Goal: Register for event/course

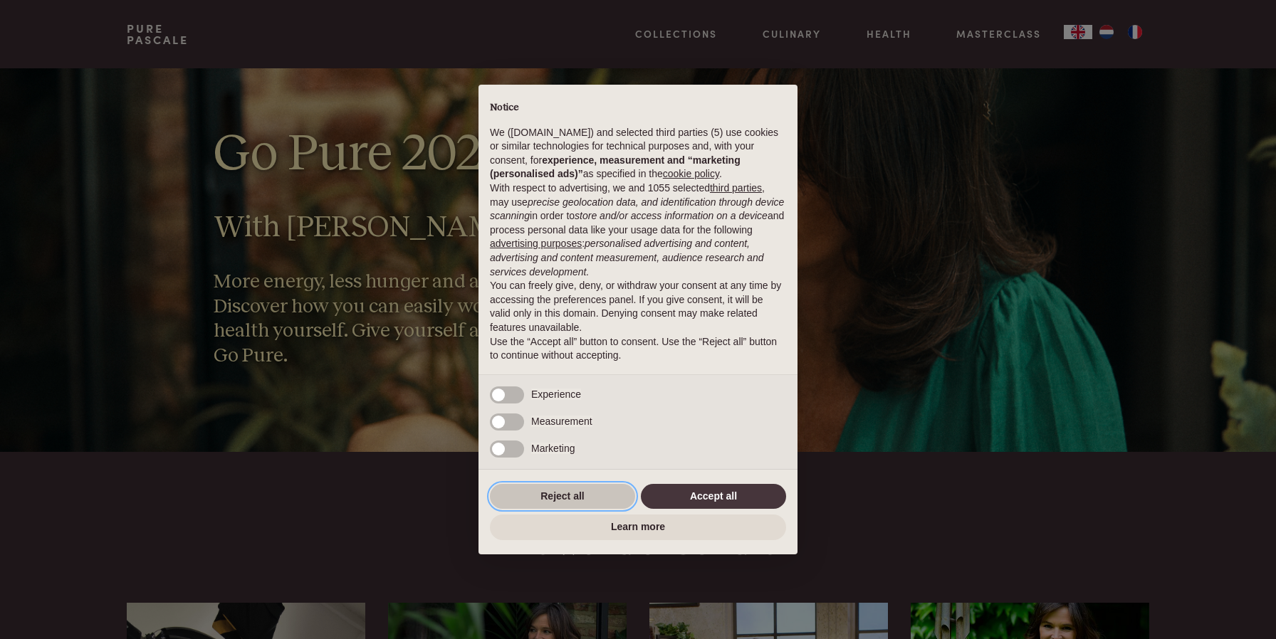
click at [604, 493] on button "Reject all" at bounding box center [562, 497] width 145 height 26
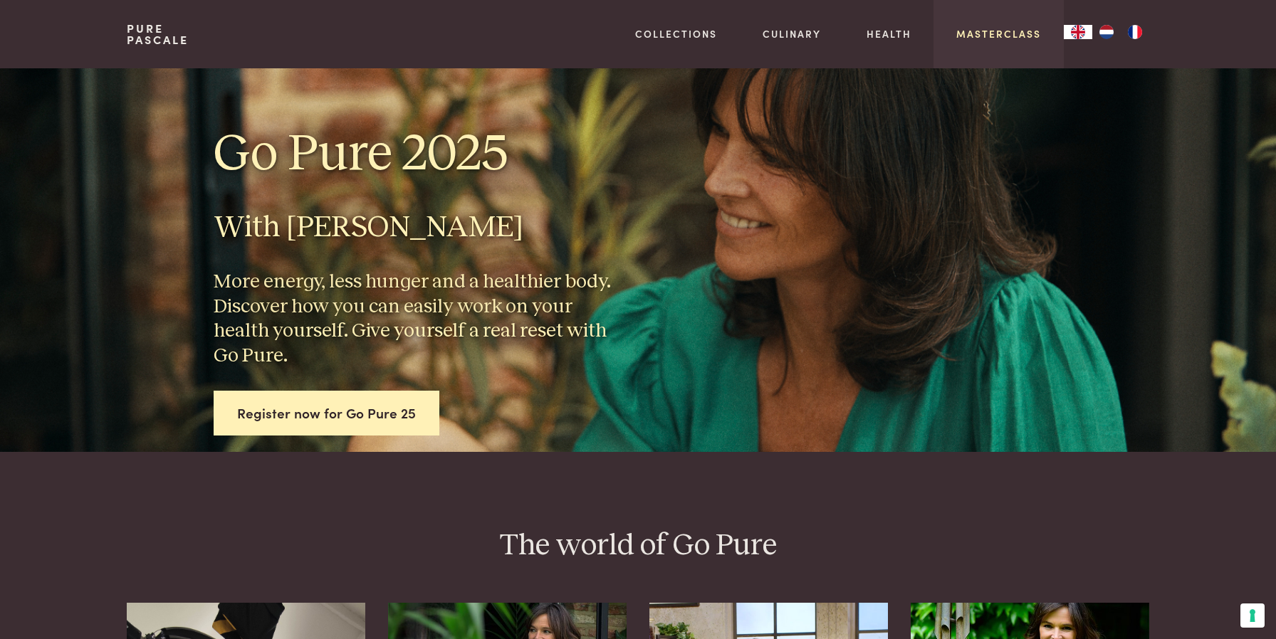
click at [1012, 38] on link "Masterclass" at bounding box center [998, 33] width 85 height 15
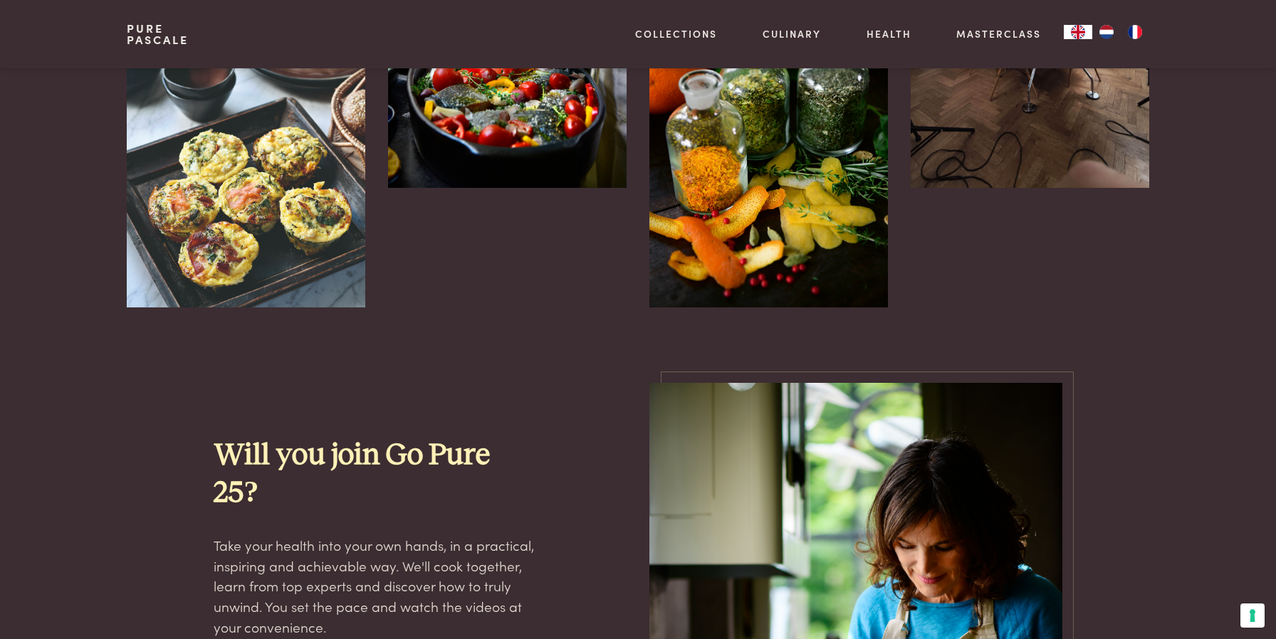
scroll to position [896, 0]
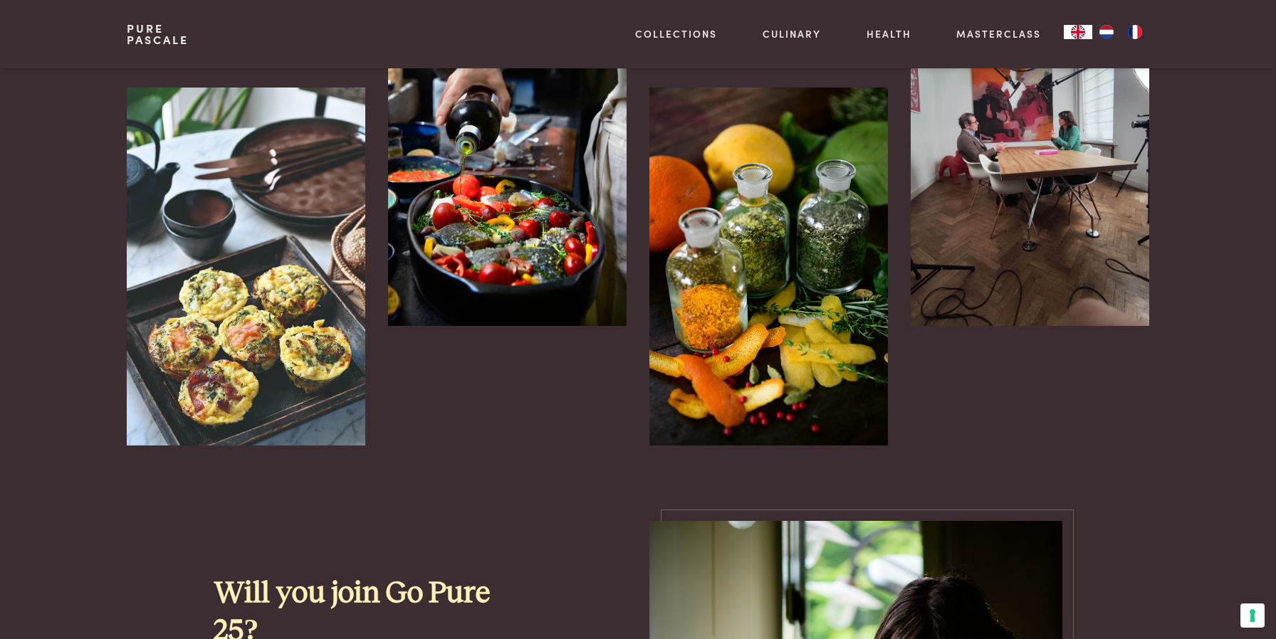
click at [1112, 27] on img "NL" at bounding box center [1106, 32] width 17 height 14
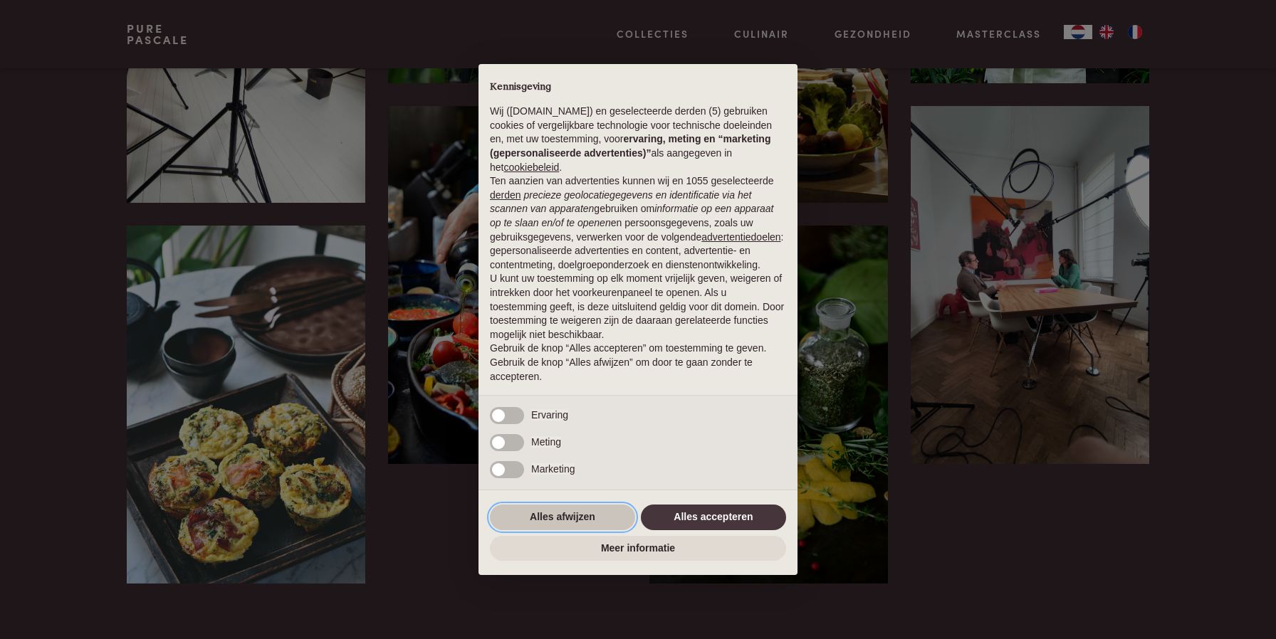
click at [582, 526] on button "Alles afwijzen" at bounding box center [562, 518] width 145 height 26
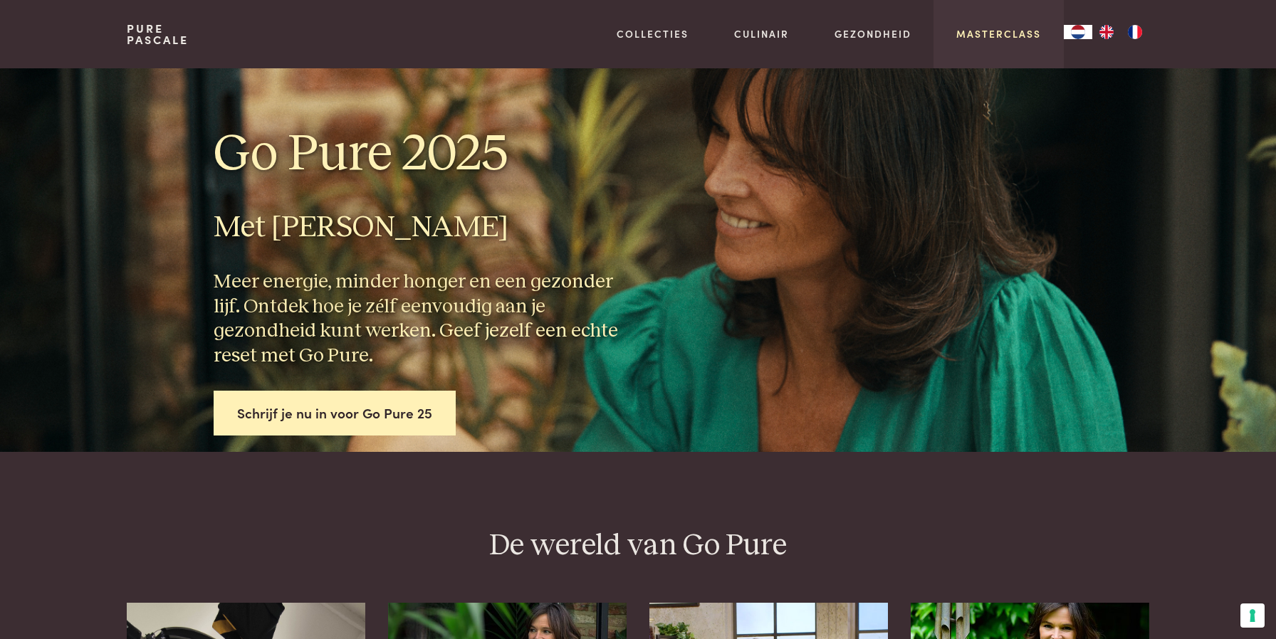
click at [985, 31] on link "Masterclass" at bounding box center [998, 33] width 85 height 15
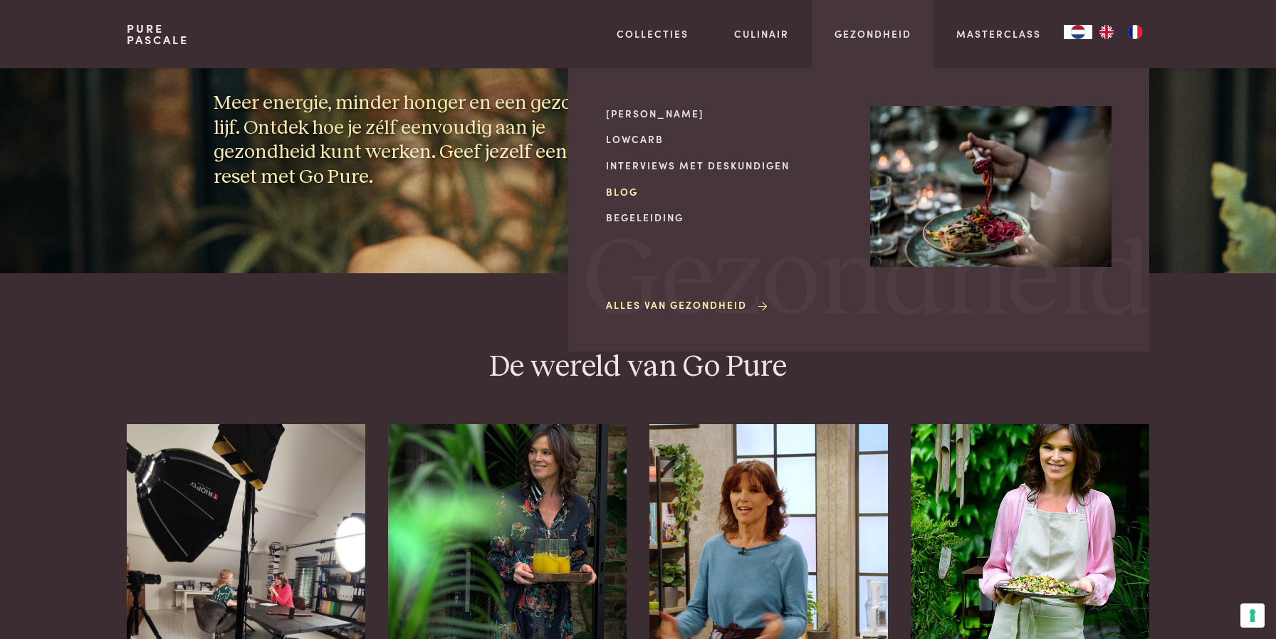
scroll to position [273, 0]
